Goal: Task Accomplishment & Management: Use online tool/utility

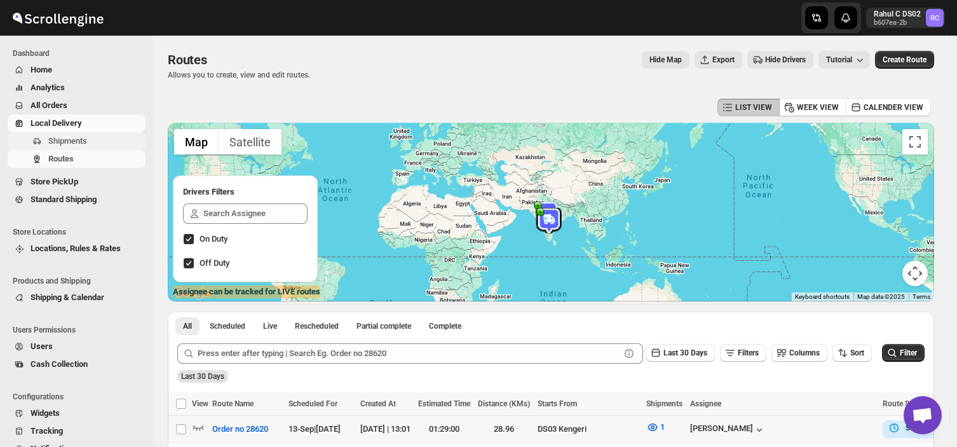
scroll to position [250, 0]
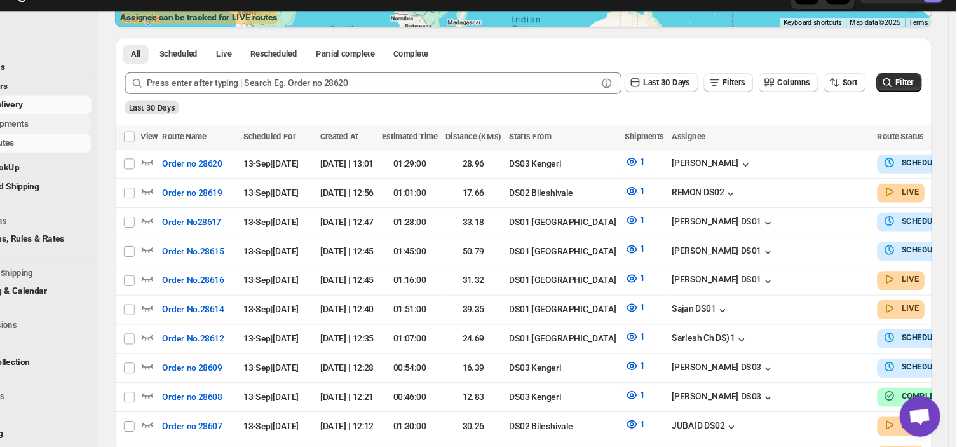
click at [97, 140] on span "Shipments" at bounding box center [95, 141] width 95 height 13
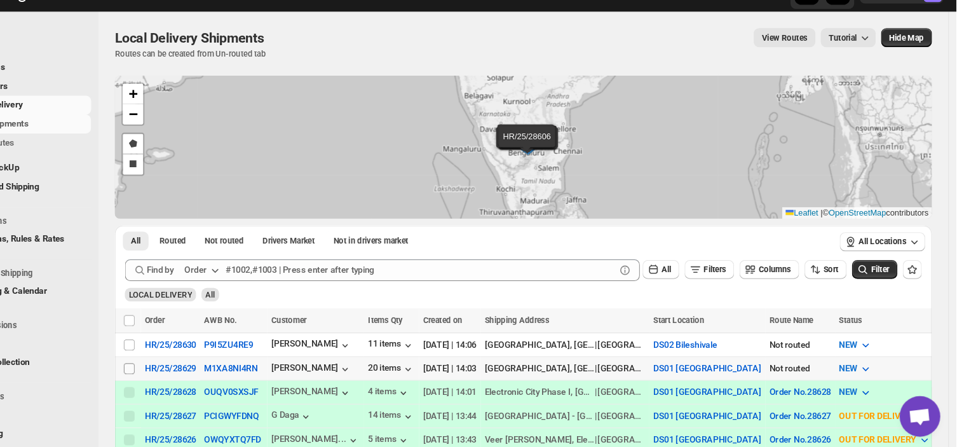
click at [179, 370] on input "Select shipment" at bounding box center [181, 370] width 10 height 10
checkbox input "true"
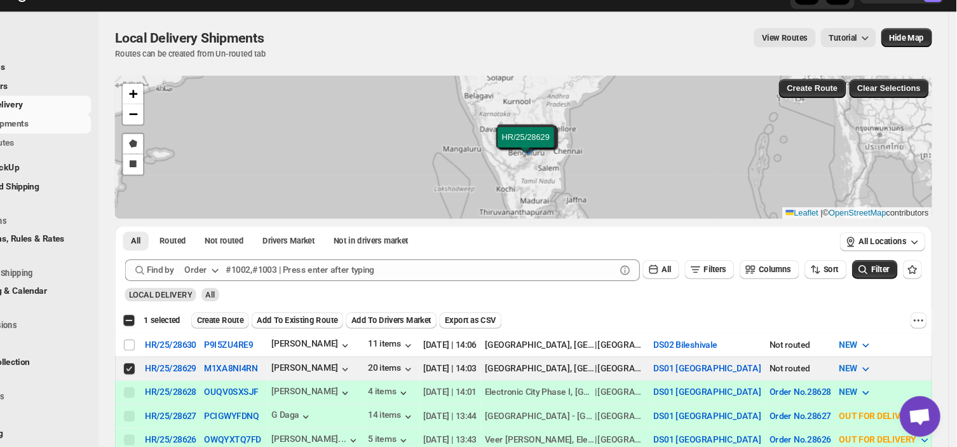
click at [274, 323] on span "Create Route" at bounding box center [267, 325] width 44 height 10
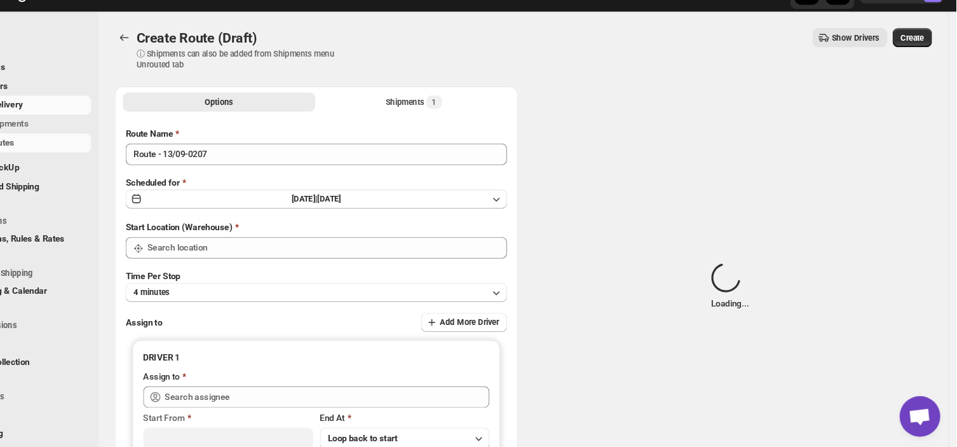
type input "DS01 [GEOGRAPHIC_DATA]"
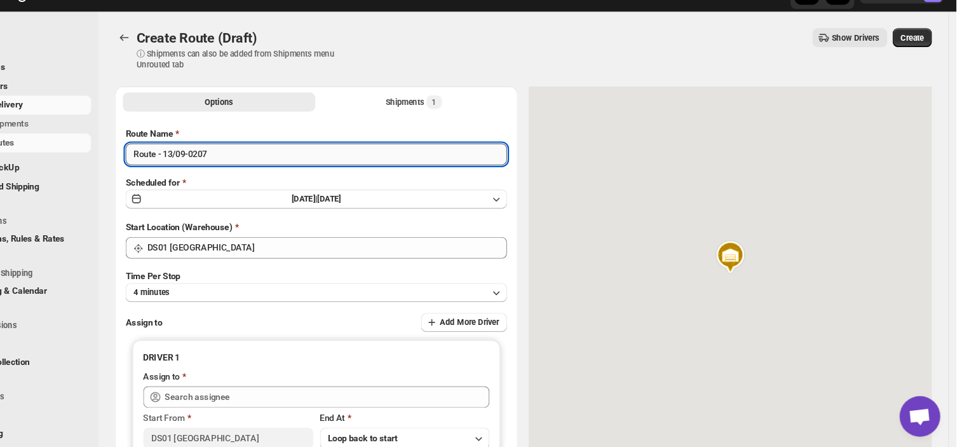
click at [259, 168] on input "Route - 13/09-0207" at bounding box center [357, 169] width 358 height 20
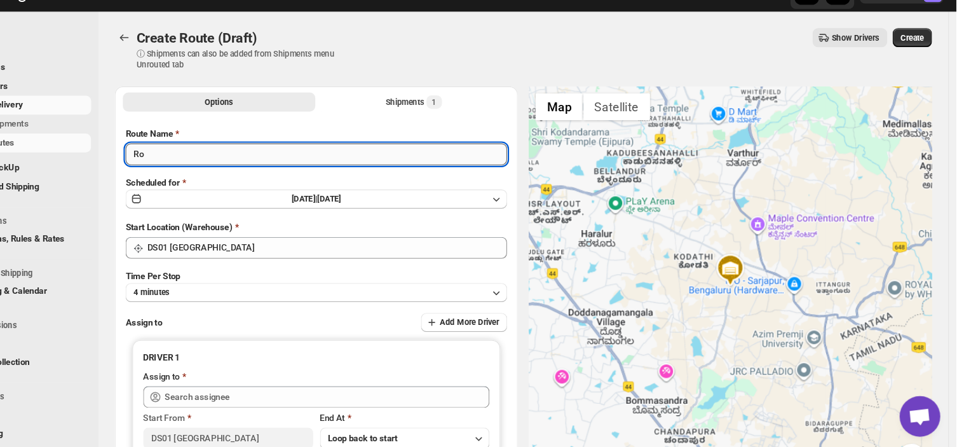
type input "R"
type input "Order no 28629"
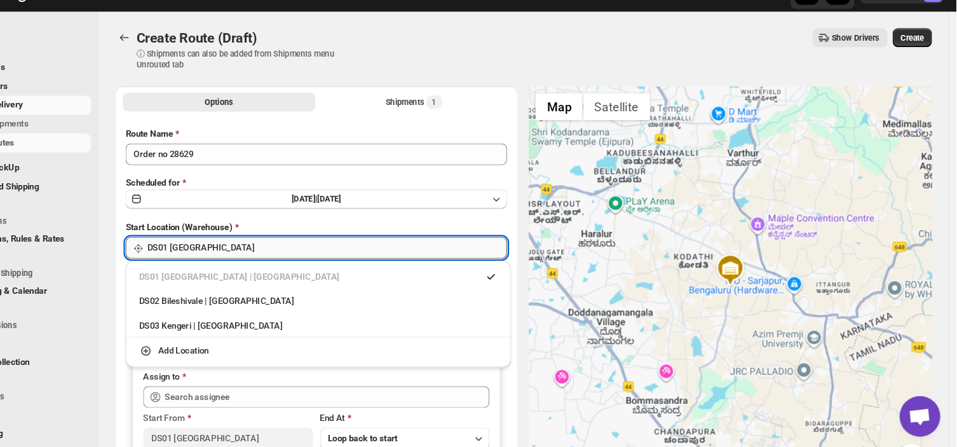
click at [273, 258] on input "DS01 [GEOGRAPHIC_DATA]" at bounding box center [366, 256] width 337 height 20
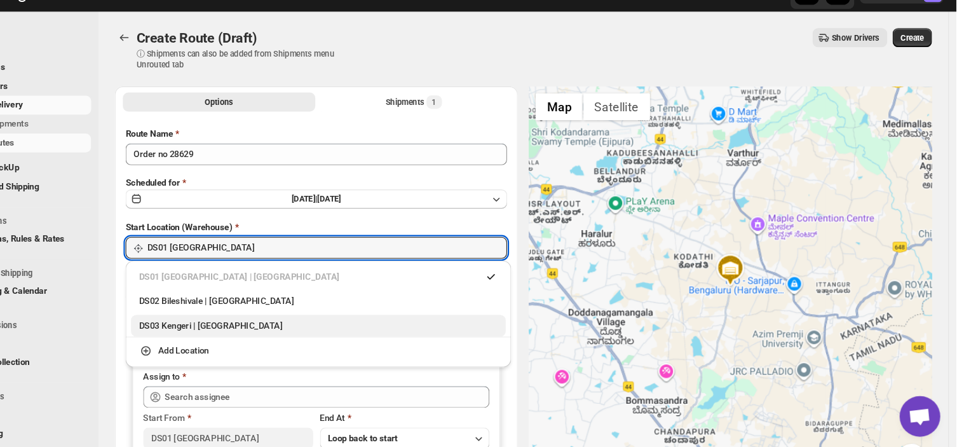
click at [219, 334] on div "DS03 Kengeri | [GEOGRAPHIC_DATA]" at bounding box center [359, 329] width 336 height 13
type input "DS03 Kengeri"
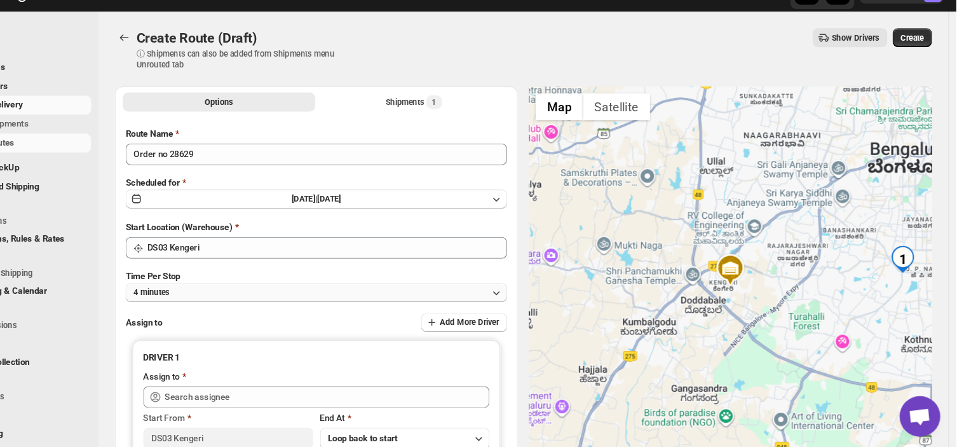
click at [275, 302] on button "4 minutes" at bounding box center [357, 299] width 358 height 18
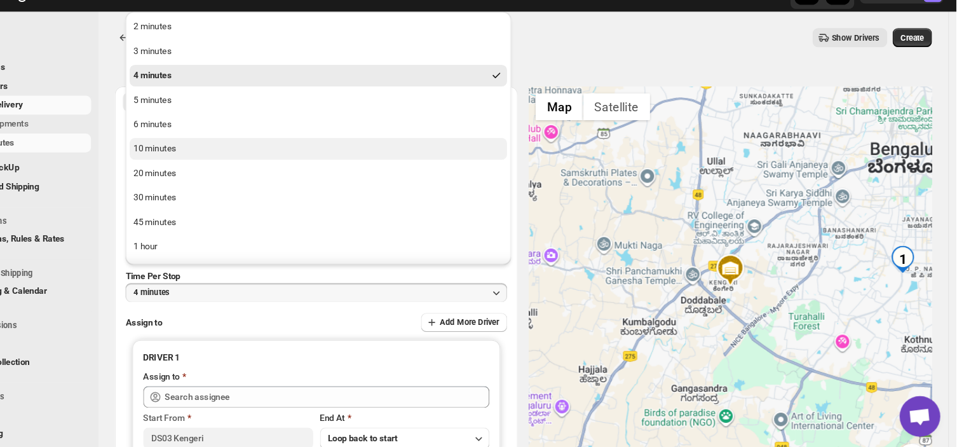
click at [220, 163] on div "10 minutes" at bounding box center [205, 164] width 40 height 13
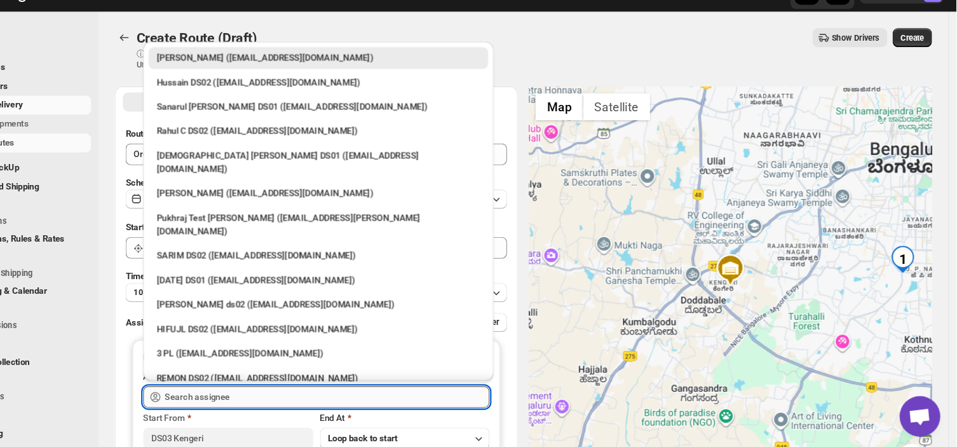
click at [306, 397] on input "text" at bounding box center [367, 396] width 304 height 20
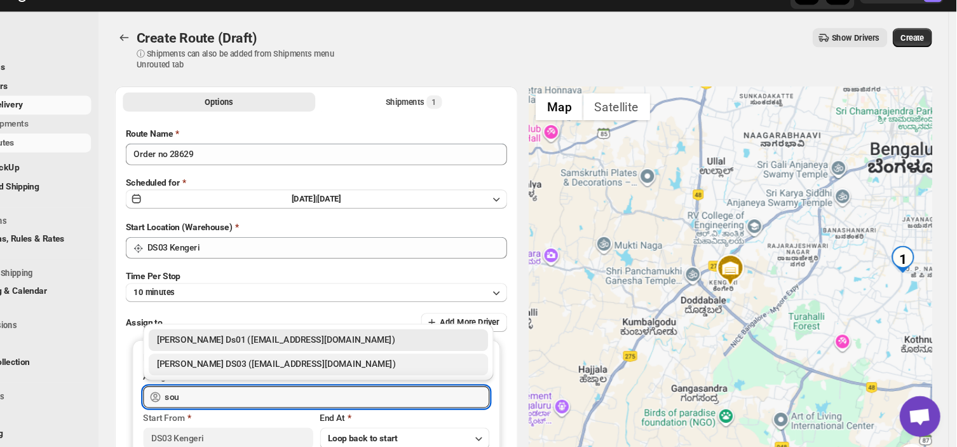
click at [285, 365] on div "[PERSON_NAME] DS03 ([EMAIL_ADDRESS][DOMAIN_NAME])" at bounding box center [358, 366] width 303 height 13
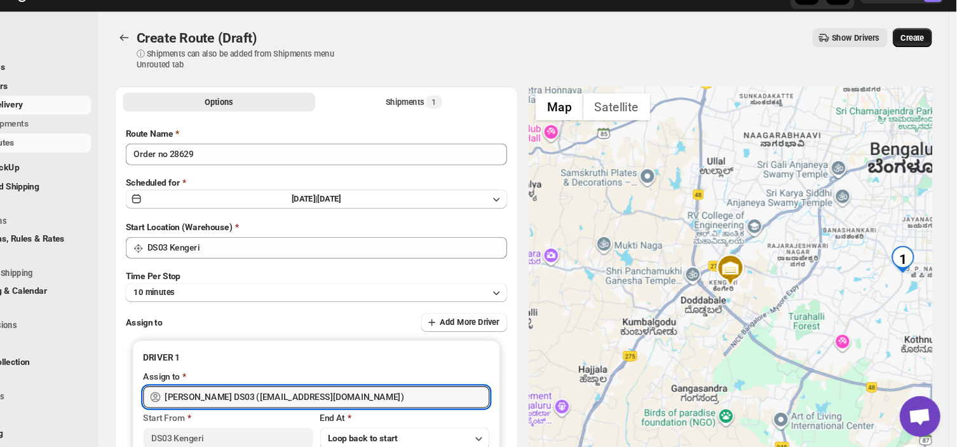
type input "[PERSON_NAME] DS03 ([EMAIL_ADDRESS][DOMAIN_NAME])"
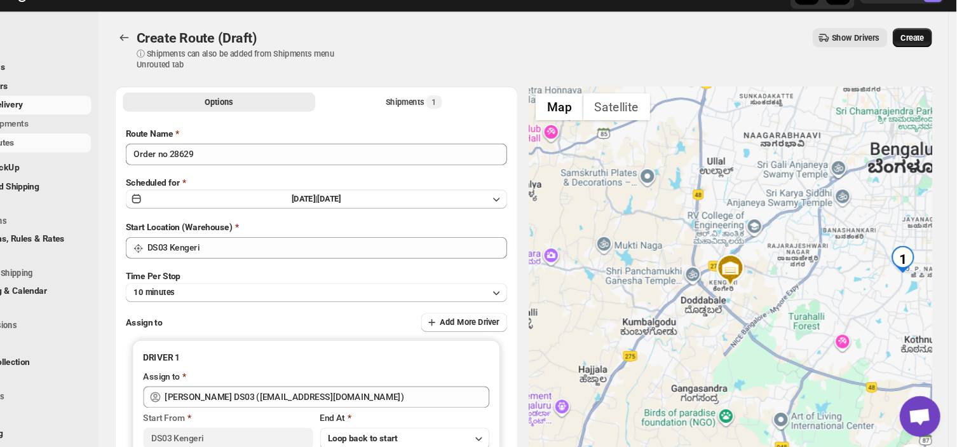
click at [919, 58] on span "Create" at bounding box center [916, 60] width 22 height 10
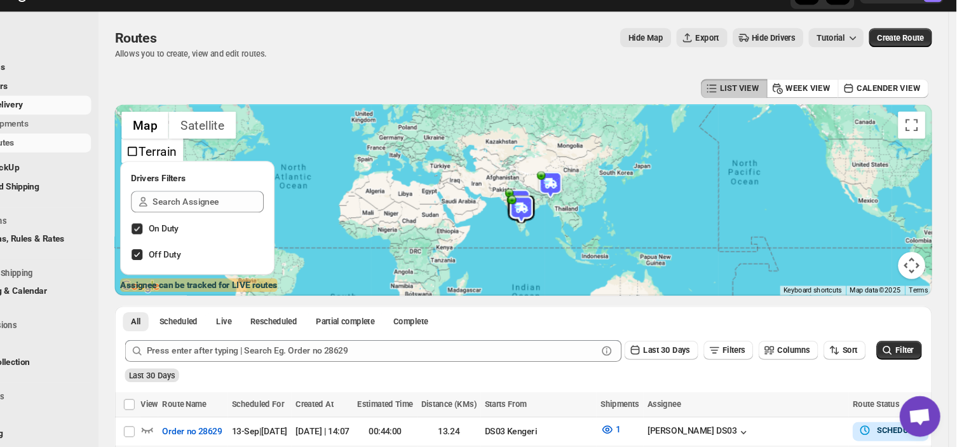
scroll to position [78, 0]
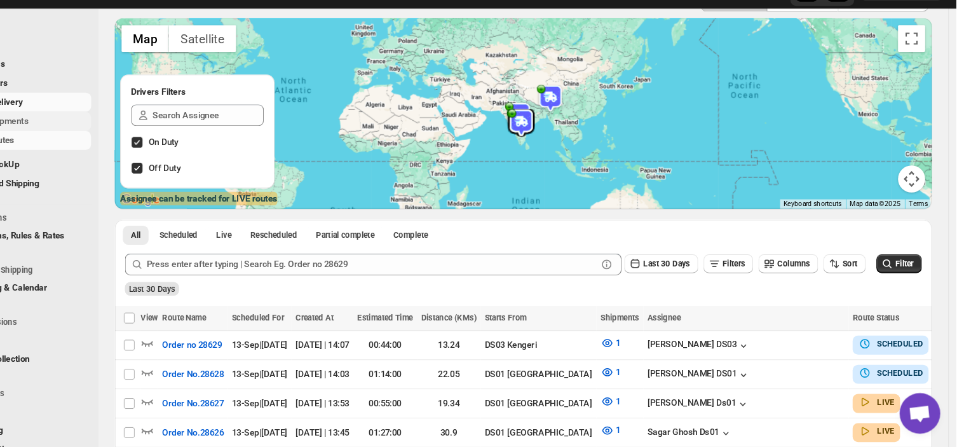
click at [86, 140] on span "Shipments" at bounding box center [67, 141] width 39 height 10
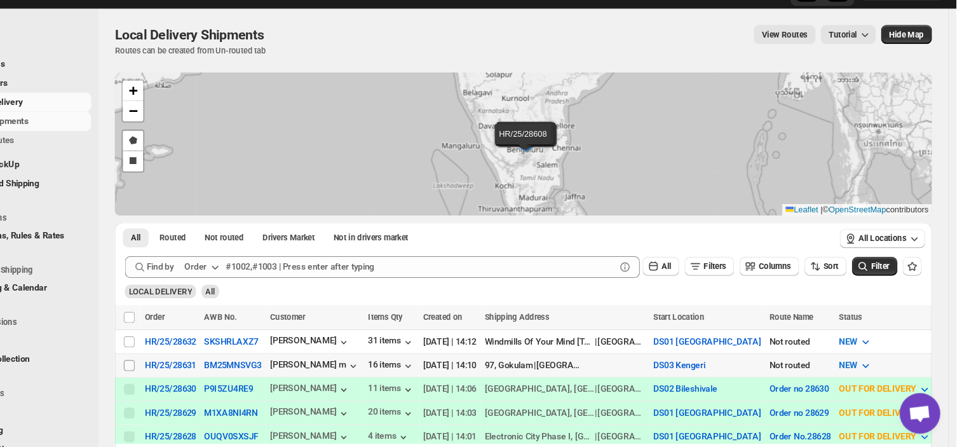
click at [180, 369] on input "Select shipment" at bounding box center [181, 370] width 10 height 10
checkbox input "true"
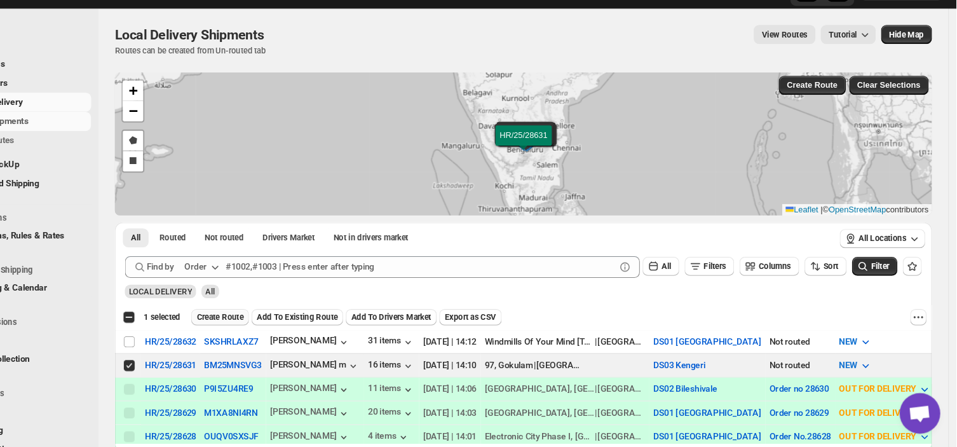
click at [261, 320] on span "Create Route" at bounding box center [267, 325] width 44 height 10
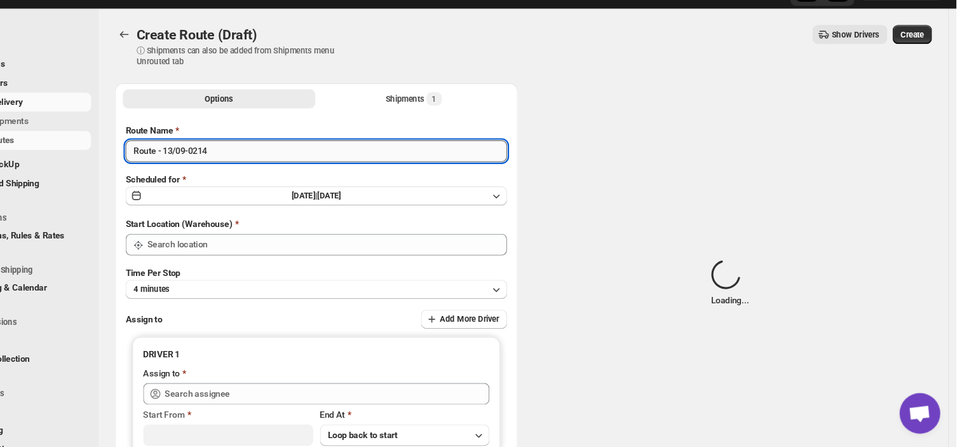
type input "DS03 Kengeri"
click at [263, 166] on input "Route - 13/09-0214" at bounding box center [357, 169] width 358 height 20
type input "DS03 Kengeri"
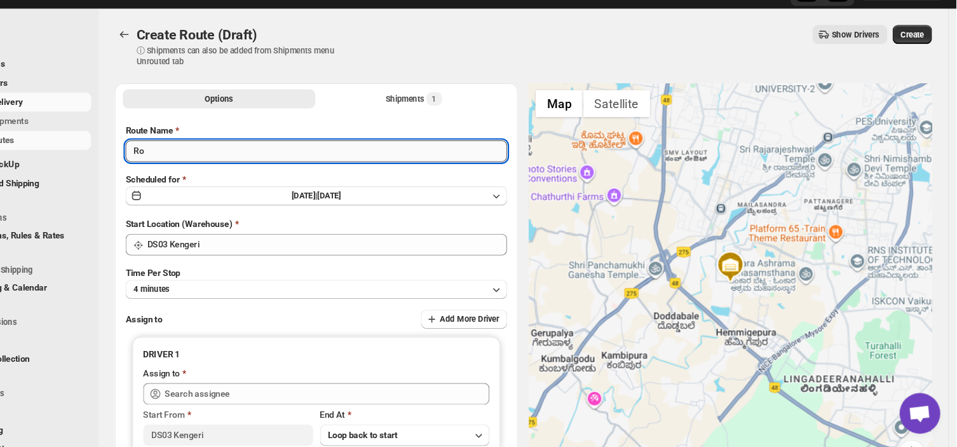
type input "R"
type input "Order no 28631"
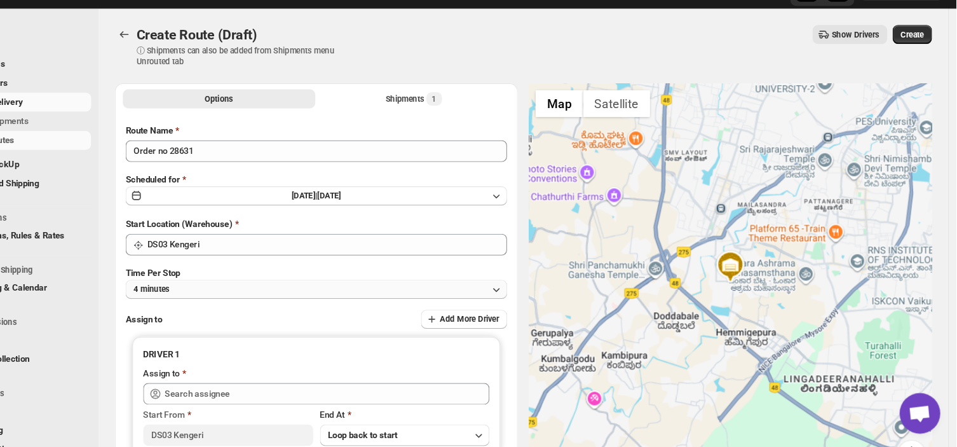
click at [241, 299] on button "4 minutes" at bounding box center [357, 299] width 358 height 18
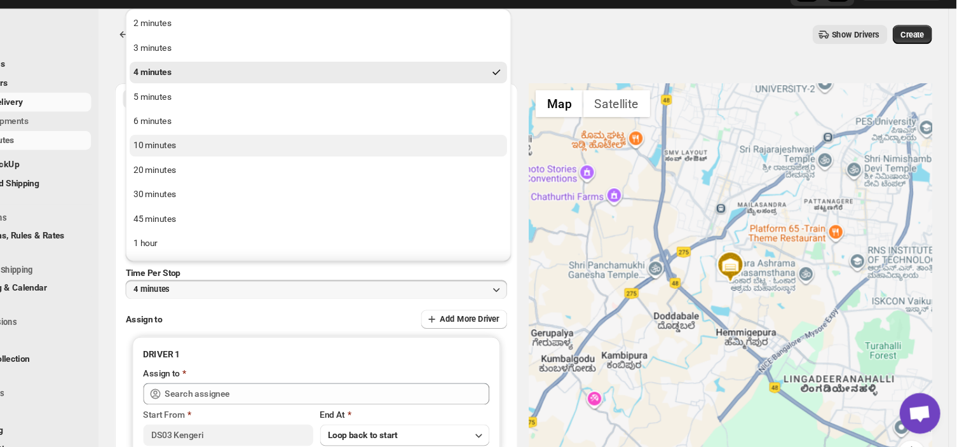
click at [225, 161] on div "10 minutes" at bounding box center [205, 164] width 40 height 13
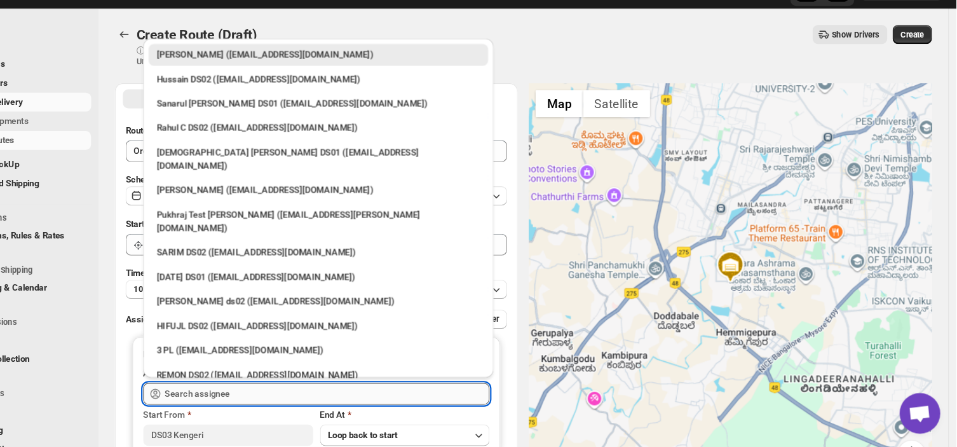
click at [302, 400] on input "text" at bounding box center [367, 396] width 304 height 20
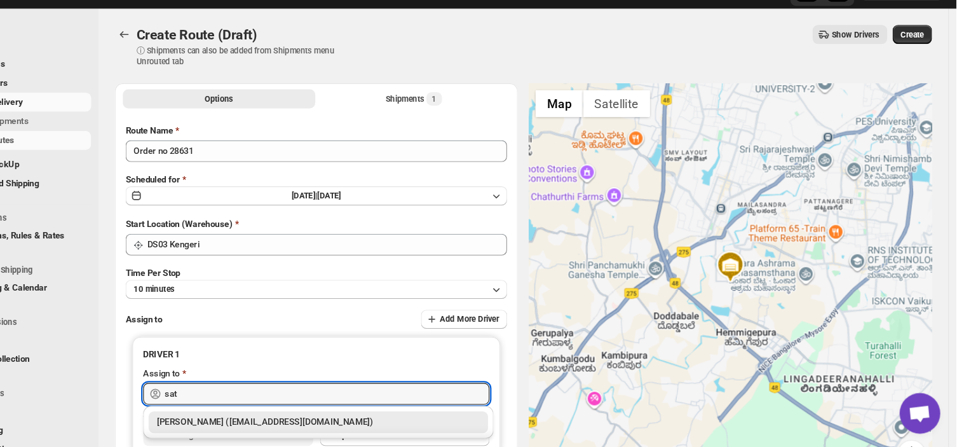
click at [283, 428] on div "[PERSON_NAME] ([EMAIL_ADDRESS][DOMAIN_NAME])" at bounding box center [358, 423] width 303 height 13
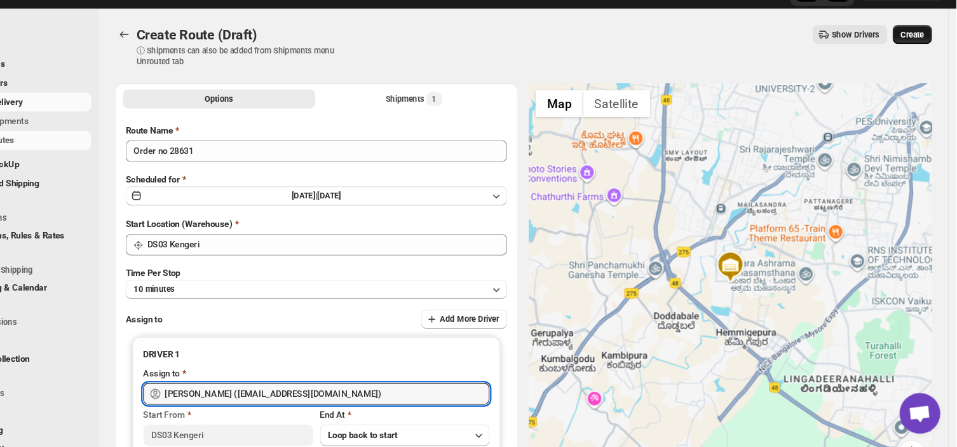
type input "[PERSON_NAME] ([EMAIL_ADDRESS][DOMAIN_NAME])"
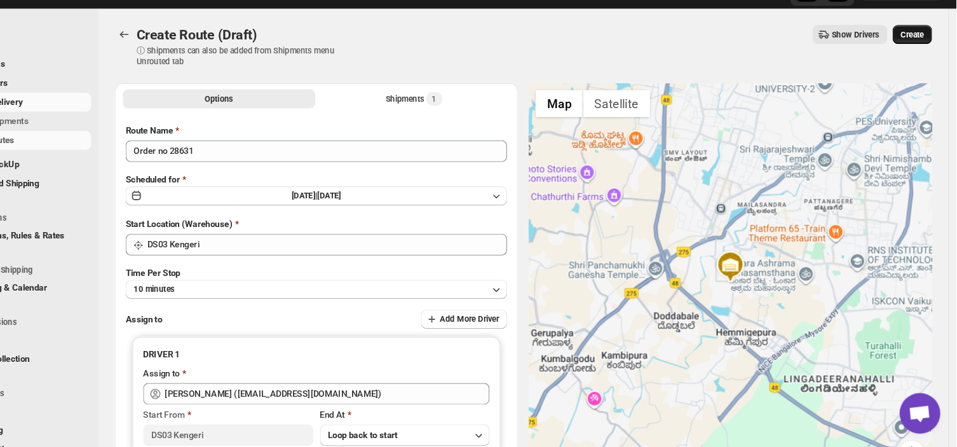
click at [922, 57] on span "Create" at bounding box center [916, 60] width 22 height 10
